Goal: Navigation & Orientation: Find specific page/section

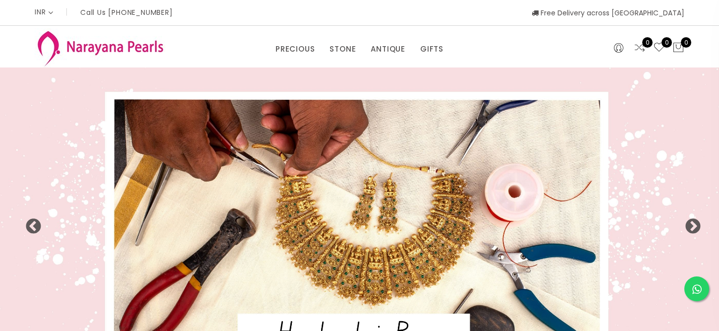
select select "INR"
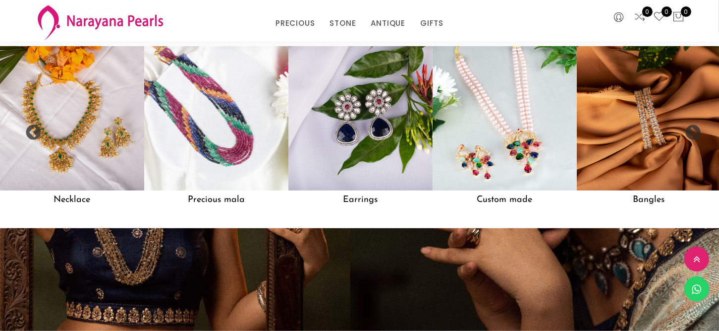
scroll to position [884, 0]
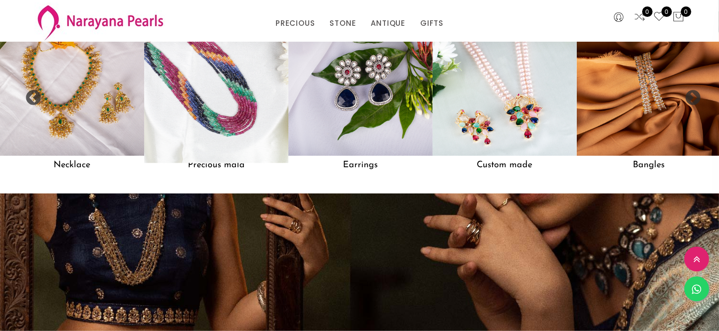
click at [210, 90] on img at bounding box center [216, 83] width 159 height 159
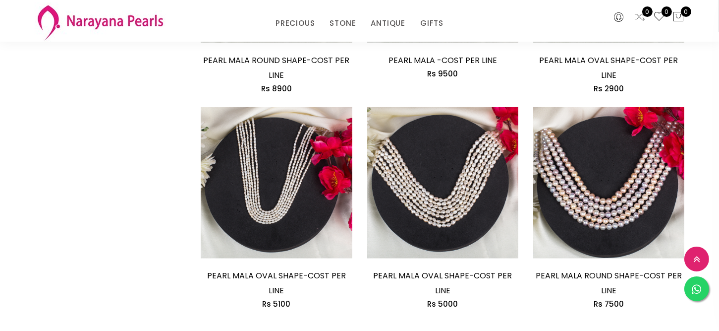
scroll to position [1487, 0]
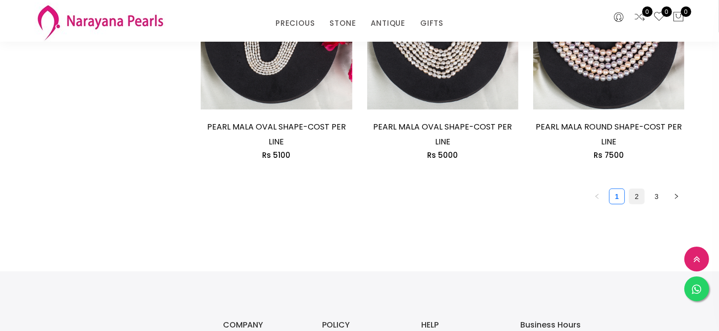
click at [638, 198] on link "2" at bounding box center [636, 196] width 15 height 15
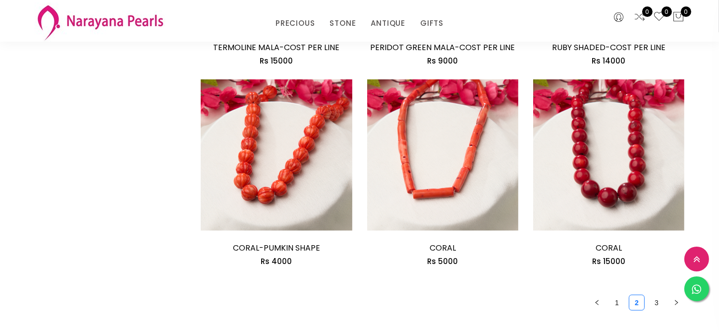
scroll to position [1338, 0]
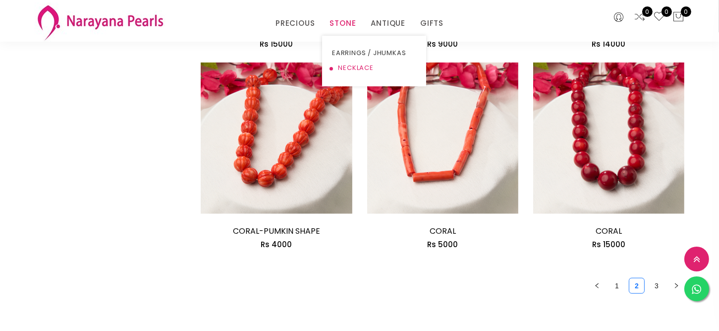
click at [338, 67] on link "NECKLACE" at bounding box center [374, 67] width 84 height 15
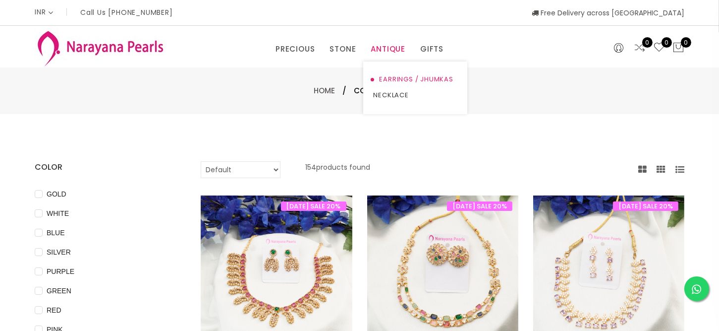
click at [401, 74] on link "EARRINGS / JHUMKAS" at bounding box center [415, 79] width 84 height 16
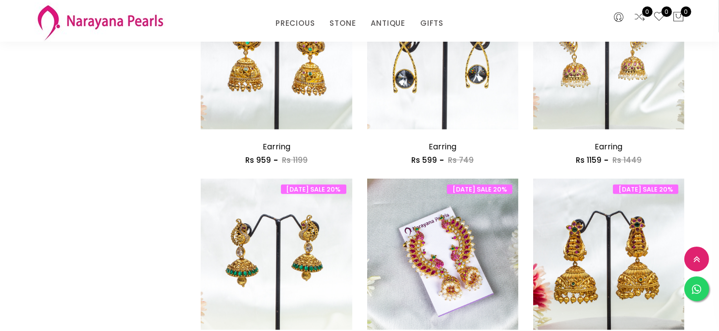
scroll to position [1256, 0]
